Goal: Transaction & Acquisition: Book appointment/travel/reservation

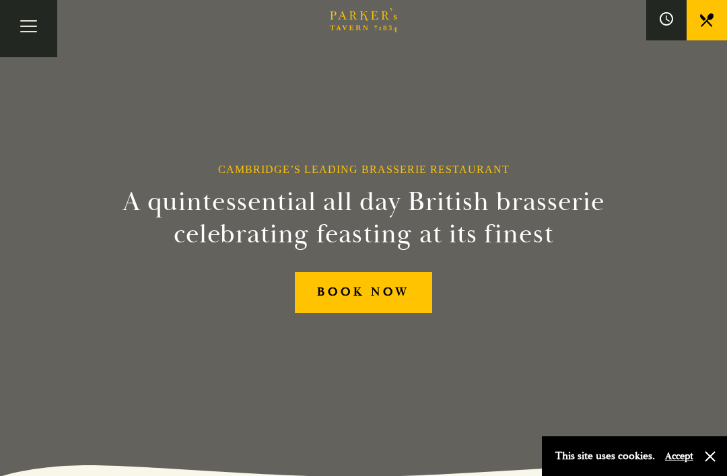
click at [368, 313] on link "BOOK NOW" at bounding box center [363, 292] width 137 height 41
click at [707, 453] on button "button" at bounding box center [709, 456] width 13 height 13
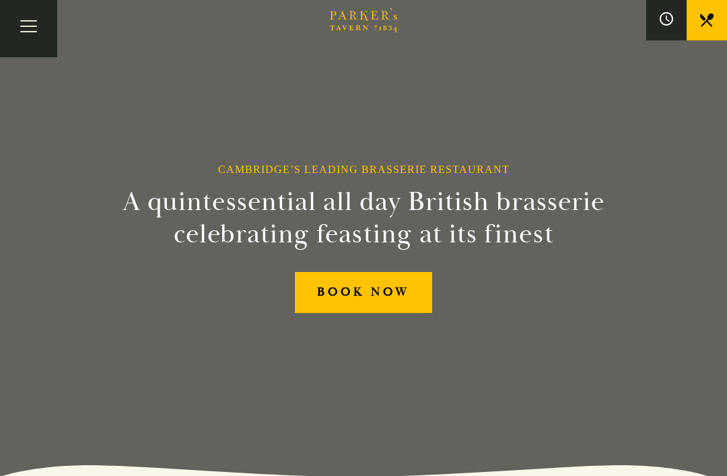
click at [32, 35] on button "Toggle navigation" at bounding box center [28, 28] width 57 height 57
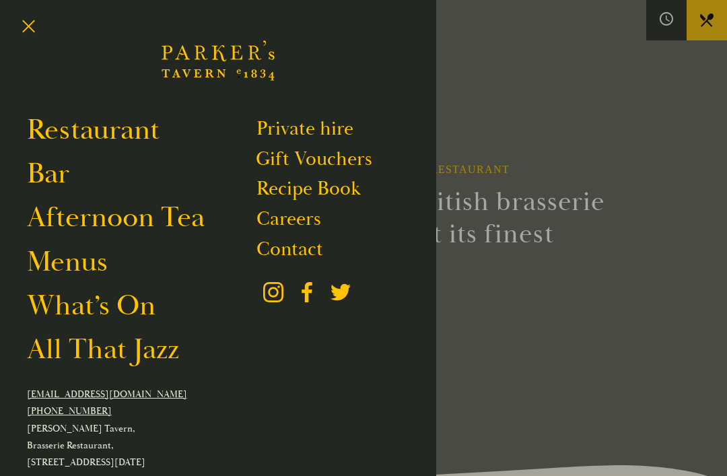
click at [130, 308] on link "What’s On" at bounding box center [91, 305] width 129 height 36
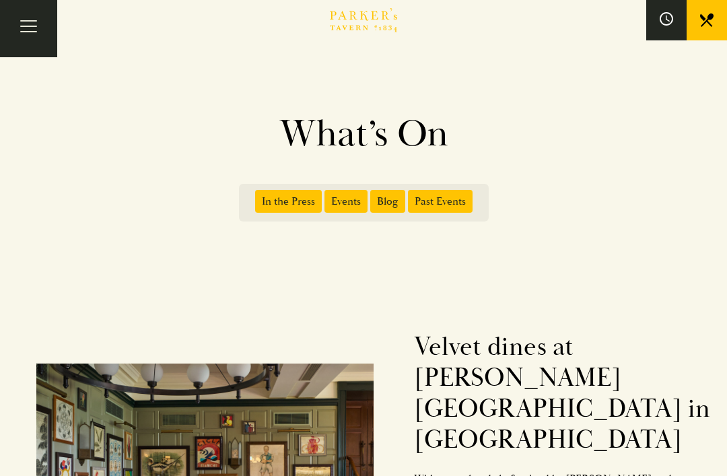
click at [348, 206] on span "Events" at bounding box center [345, 201] width 43 height 23
click at [327, 197] on input "Events" at bounding box center [327, 197] width 0 height 0
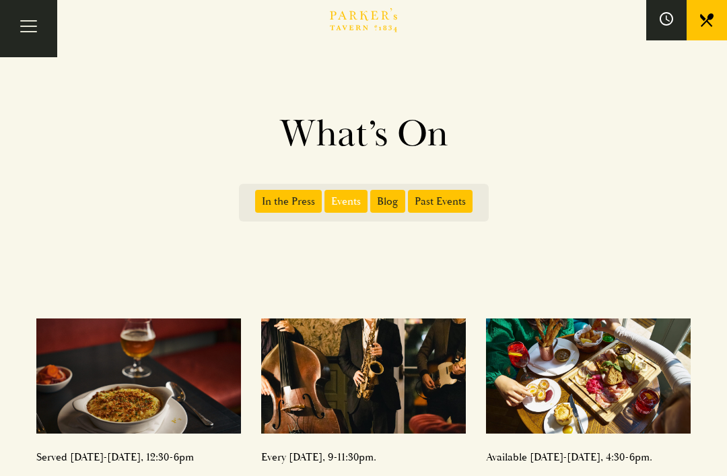
click at [31, 24] on button "Toggle navigation" at bounding box center [28, 28] width 57 height 57
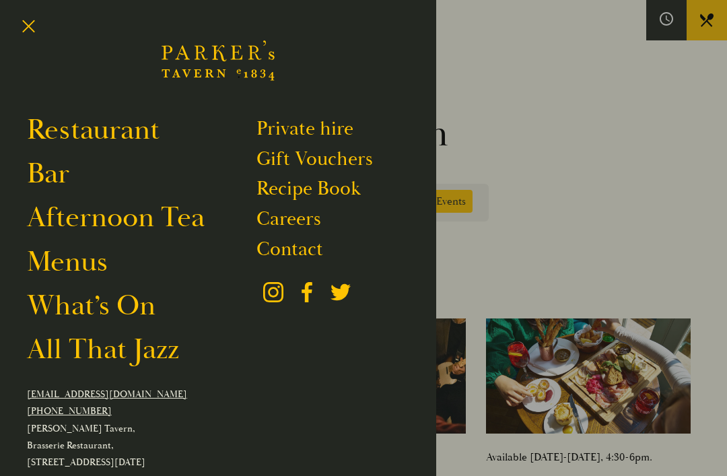
click at [120, 132] on link "Restaurant" at bounding box center [93, 130] width 133 height 36
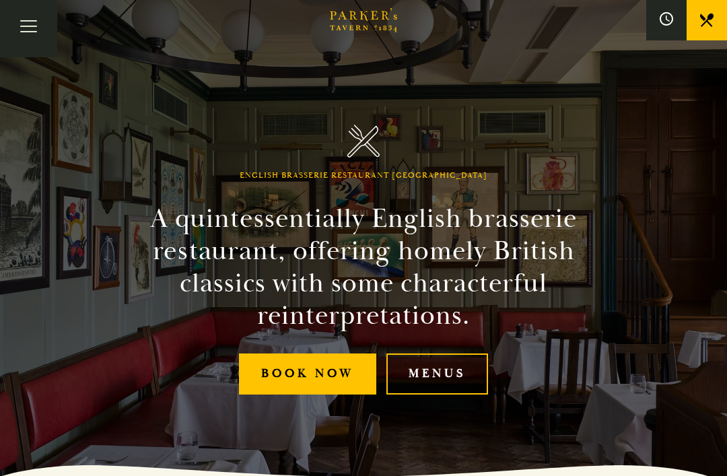
click at [441, 394] on link "Menus" at bounding box center [437, 373] width 102 height 41
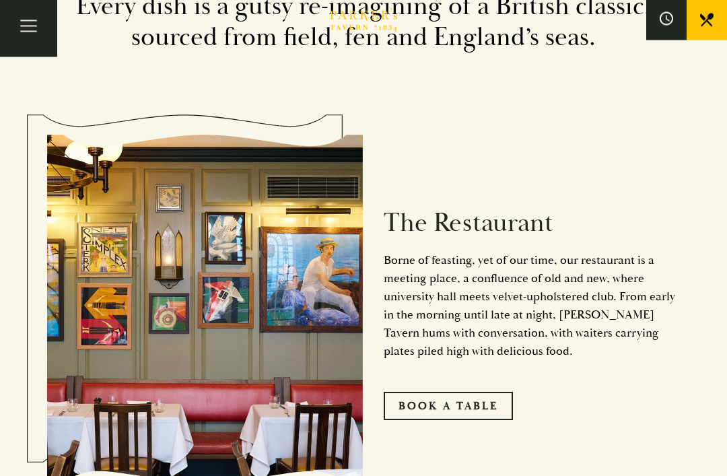
scroll to position [547, 0]
click at [485, 420] on link "Book A Table" at bounding box center [448, 406] width 129 height 28
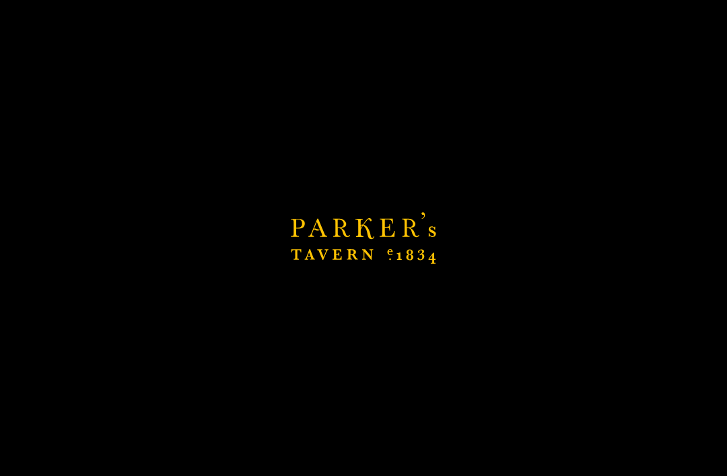
scroll to position [590, 0]
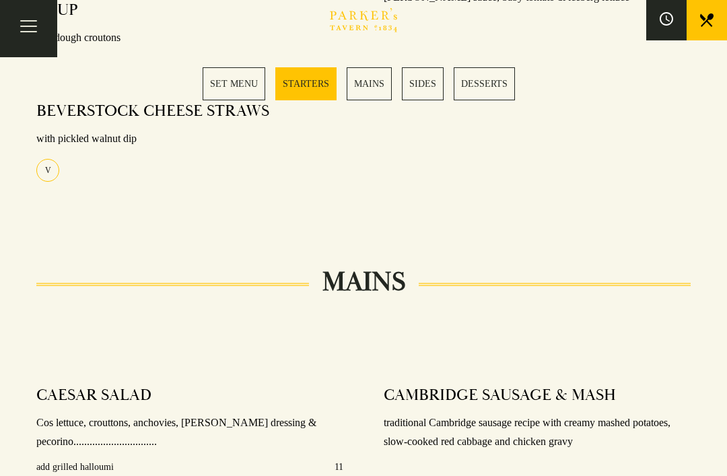
scroll to position [807, 0]
click at [367, 89] on link "MAINS" at bounding box center [369, 83] width 45 height 33
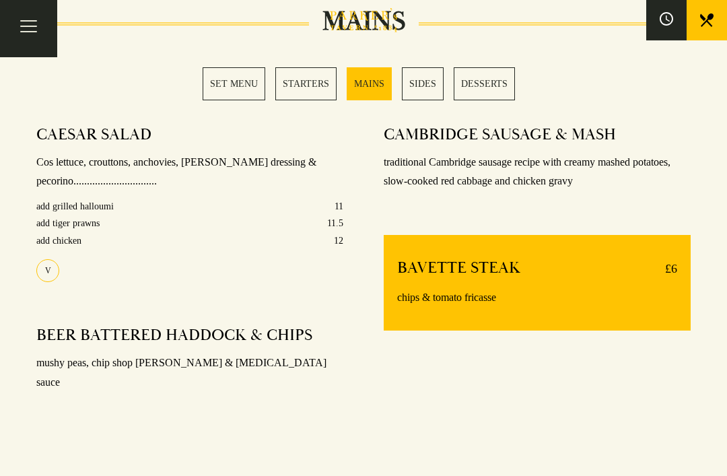
scroll to position [1093, 0]
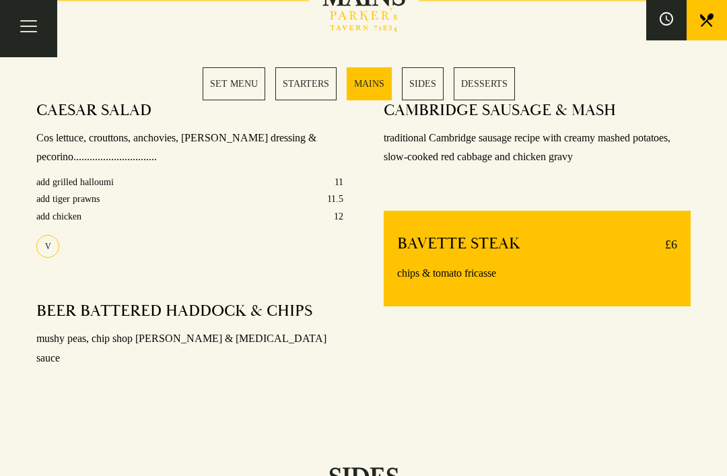
click at [240, 94] on link "SET MENU" at bounding box center [234, 83] width 63 height 33
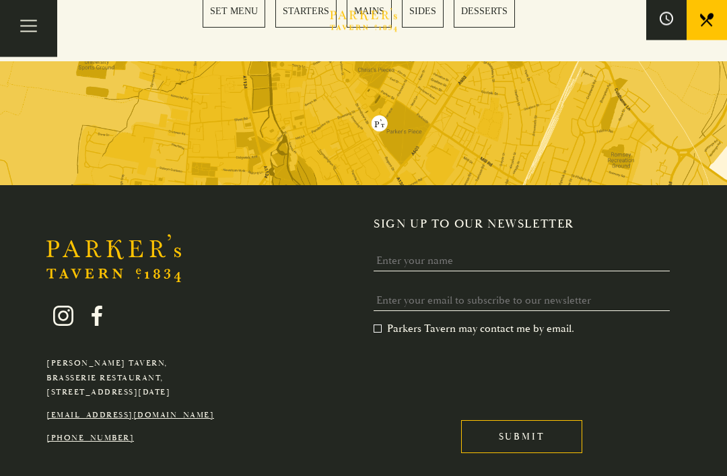
scroll to position [2239, 0]
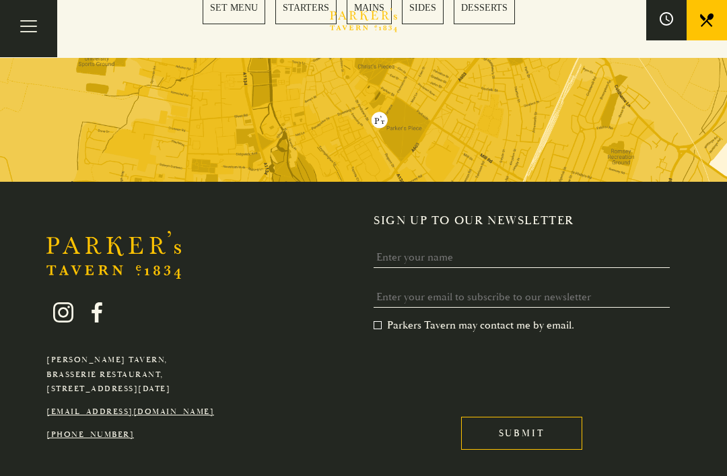
click at [27, 26] on button "Toggle navigation" at bounding box center [28, 28] width 57 height 57
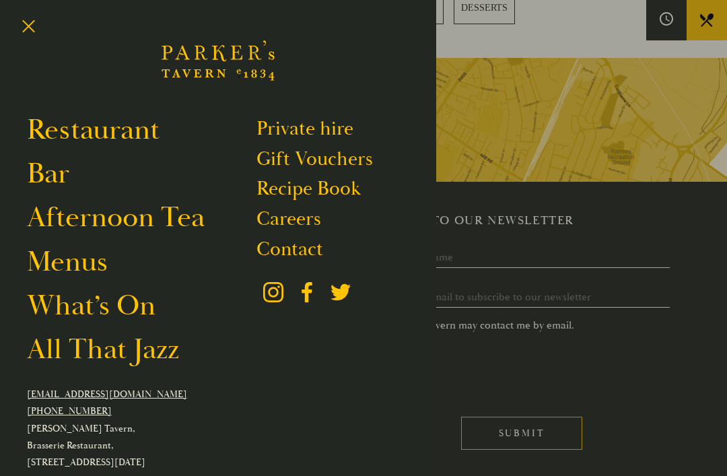
click at [98, 261] on link "Menus" at bounding box center [67, 262] width 81 height 36
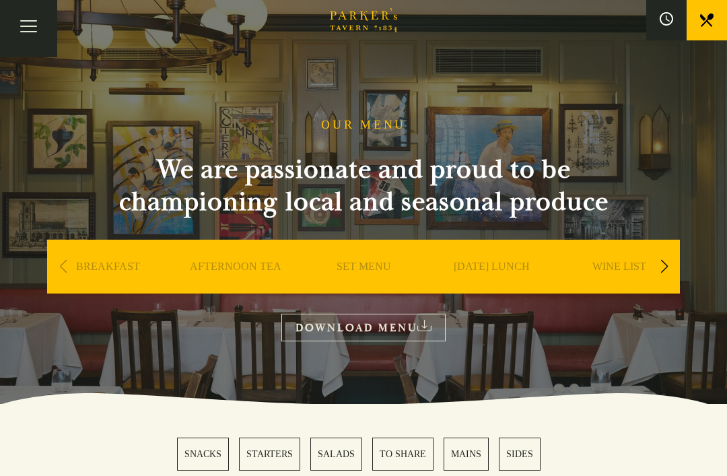
click at [407, 332] on link "DOWNLOAD MENU" at bounding box center [363, 328] width 164 height 28
